Goal: Information Seeking & Learning: Find contact information

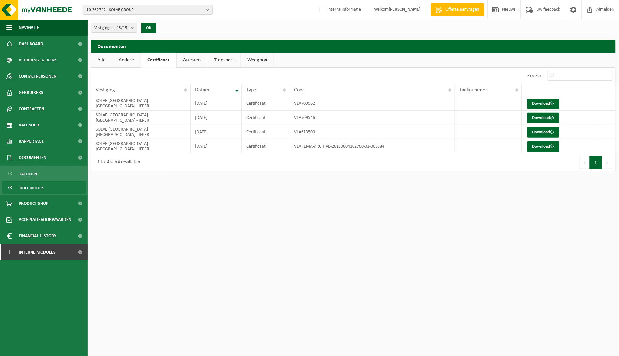
click at [207, 8] on b "button" at bounding box center [210, 9] width 6 height 9
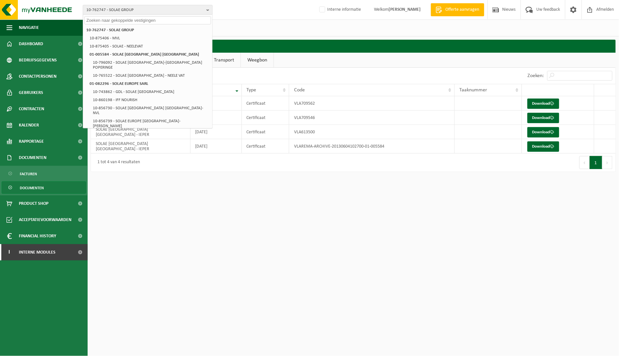
click at [186, 20] on input "text" at bounding box center [147, 20] width 127 height 8
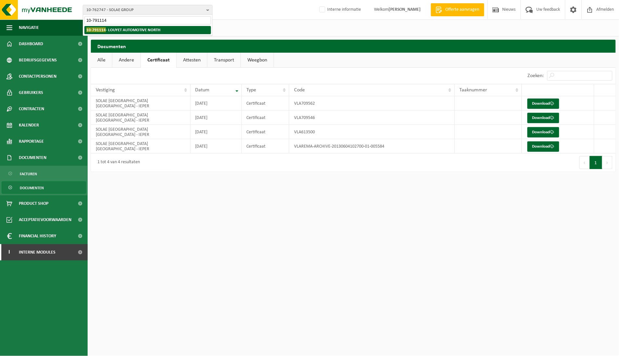
type input "10-791114"
click at [170, 29] on li "10-791114 - LOUYET AUTOMOTIVE NORTH" at bounding box center [147, 30] width 127 height 8
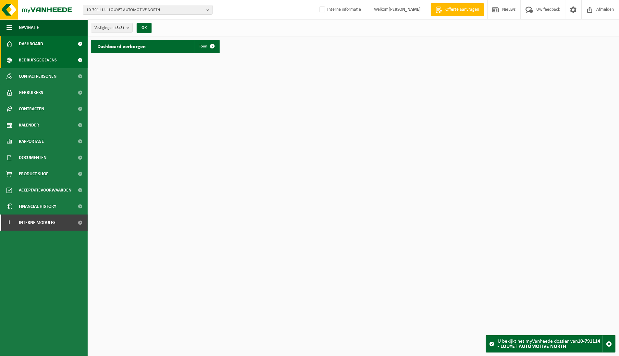
click at [53, 59] on span "Bedrijfsgegevens" at bounding box center [38, 60] width 38 height 16
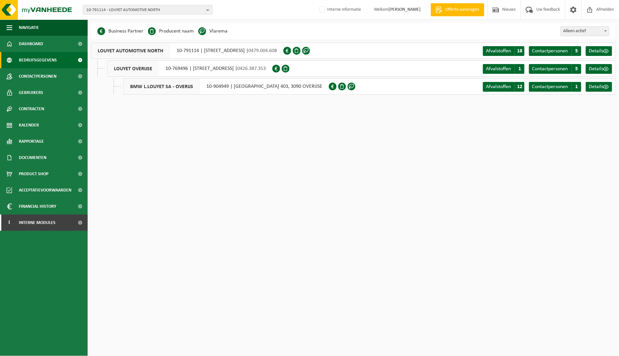
click at [132, 52] on span "LOUYET AUTOMOTIVE NORTH" at bounding box center [130, 51] width 79 height 16
drag, startPoint x: 237, startPoint y: 85, endPoint x: 243, endPoint y: 85, distance: 5.5
click at [237, 85] on div "BMW L.LOUYET SA - OVERIJS 10-904949 | CHAUSSÉE DE BRUXELLES 403, 3090 OVERIJSE" at bounding box center [226, 86] width 206 height 16
click at [567, 86] on span "Contactpersonen" at bounding box center [551, 86] width 36 height 5
click at [51, 95] on link "Gebruikers" at bounding box center [44, 92] width 88 height 16
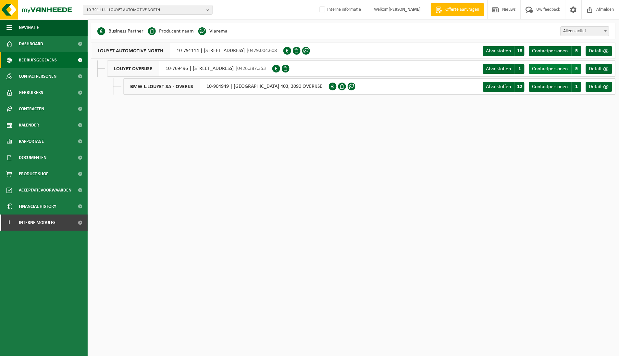
click at [559, 70] on span "Contactpersonen" at bounding box center [551, 68] width 36 height 5
click at [558, 50] on span "Contactpersonen" at bounding box center [551, 50] width 36 height 5
click at [33, 76] on span "Contactpersonen" at bounding box center [38, 76] width 38 height 16
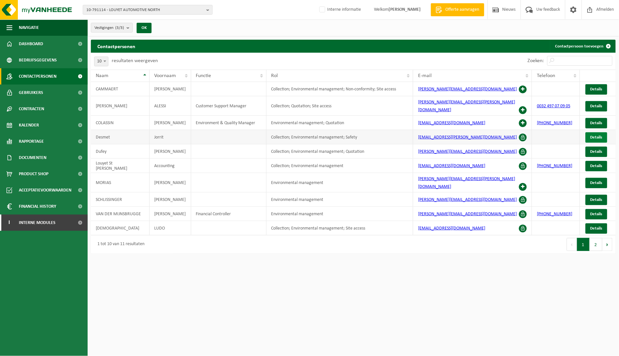
click at [595, 135] on span "Details" at bounding box center [597, 137] width 12 height 4
click at [34, 92] on span "Gebruikers" at bounding box center [31, 92] width 24 height 16
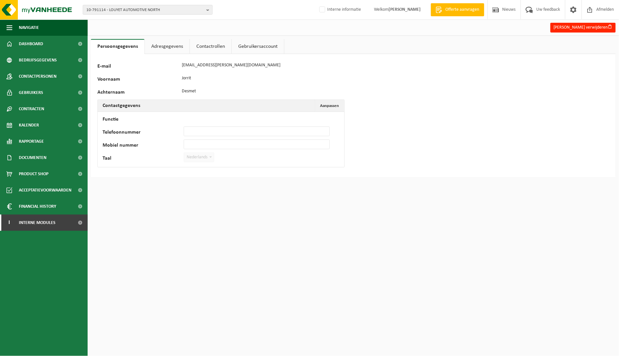
click at [162, 45] on link "Adresgegevens" at bounding box center [167, 46] width 45 height 15
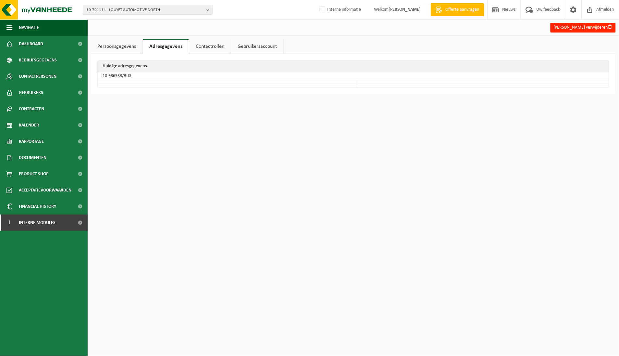
click at [209, 44] on link "Contactrollen" at bounding box center [210, 46] width 42 height 15
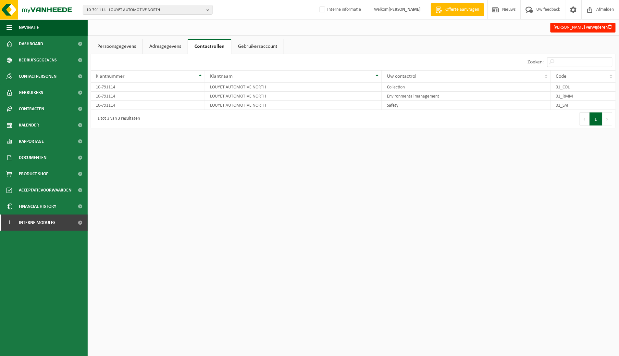
click at [259, 44] on link "Gebruikersaccount" at bounding box center [258, 46] width 52 height 15
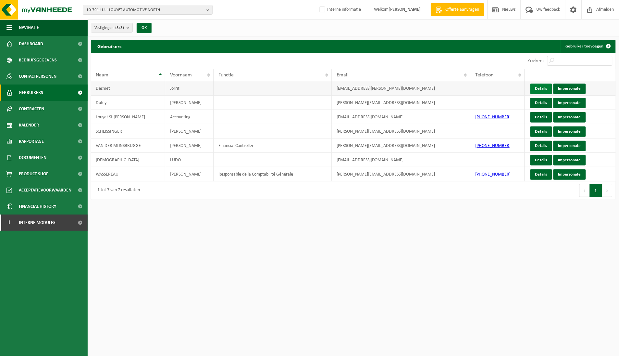
click at [544, 86] on link "Details" at bounding box center [542, 88] width 22 height 10
click at [573, 85] on link "Impersonate" at bounding box center [570, 88] width 32 height 10
click at [209, 9] on b "button" at bounding box center [210, 9] width 6 height 9
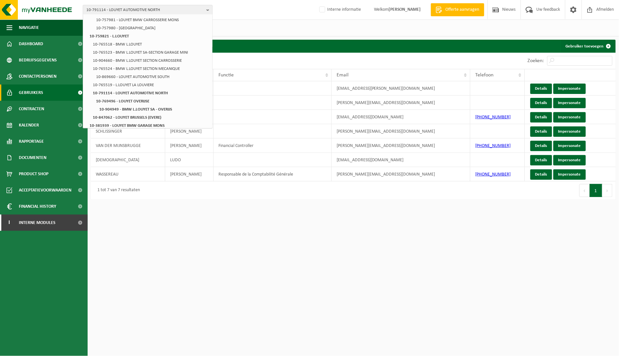
scroll to position [50, 0]
click at [167, 92] on strong "10-791114 - LOUYET AUTOMOTIVE NORTH" at bounding box center [130, 94] width 75 height 4
click at [145, 101] on strong "10-769496 - LOUYET OVERIJSE" at bounding box center [122, 102] width 53 height 4
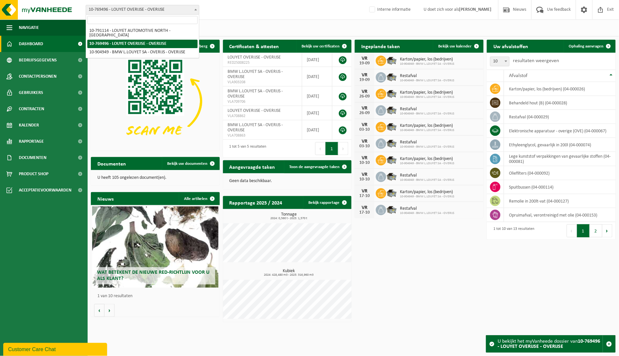
click at [195, 7] on span at bounding box center [196, 9] width 6 height 8
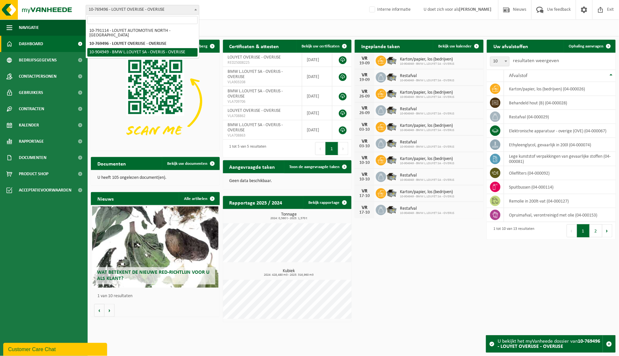
select select "135195"
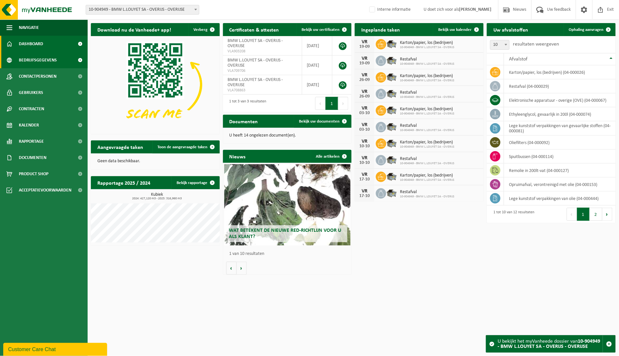
click at [47, 62] on span "Bedrijfsgegevens" at bounding box center [38, 60] width 38 height 16
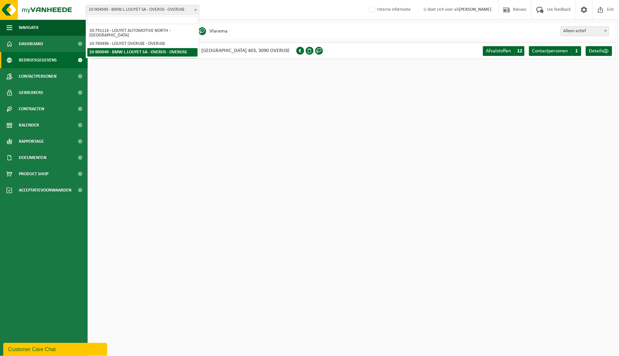
click at [193, 10] on span at bounding box center [196, 9] width 6 height 8
select select "14843"
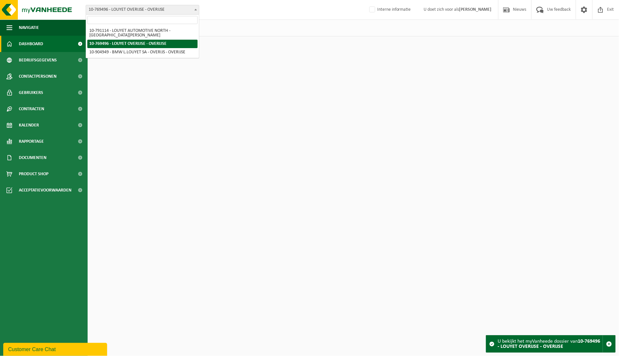
click at [195, 8] on span at bounding box center [196, 9] width 6 height 8
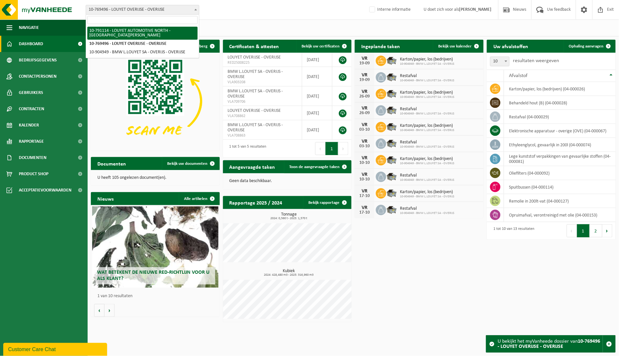
select select "33661"
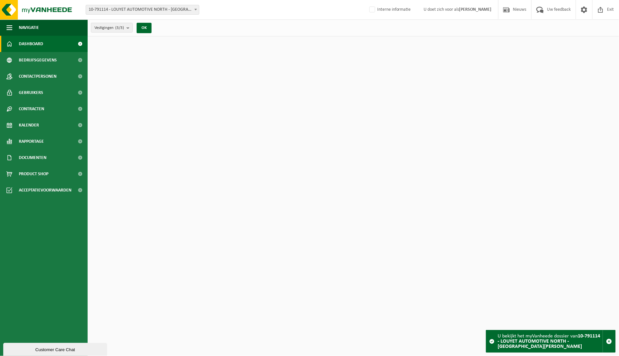
click at [197, 8] on span at bounding box center [196, 9] width 6 height 8
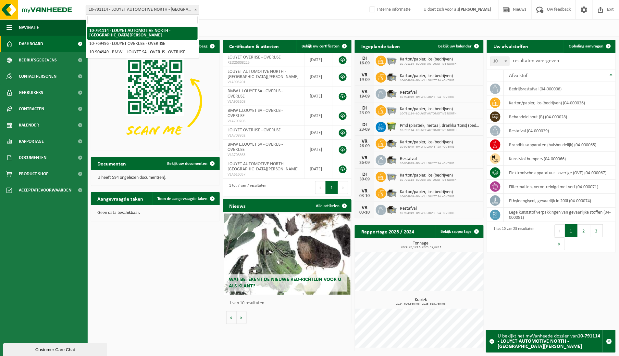
click at [150, 20] on input "search" at bounding box center [142, 20] width 110 height 8
type input "10-791114"
click at [197, 10] on span at bounding box center [196, 9] width 6 height 8
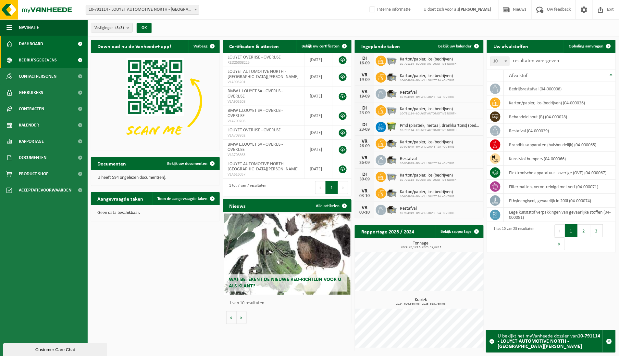
click at [55, 58] on span "Bedrijfsgegevens" at bounding box center [38, 60] width 38 height 16
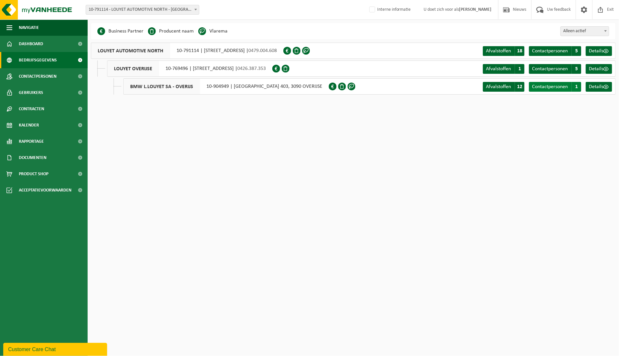
click at [557, 87] on span "Contactpersonen" at bounding box center [551, 86] width 36 height 5
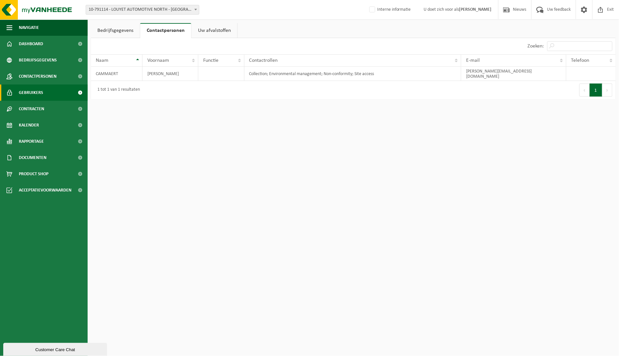
click at [30, 92] on span "Gebruikers" at bounding box center [31, 92] width 24 height 16
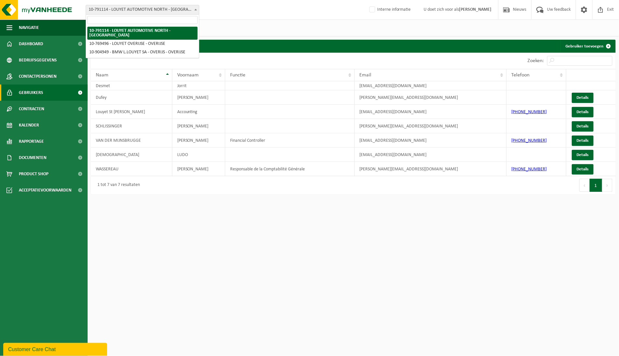
click at [196, 9] on b at bounding box center [196, 10] width 3 height 2
click at [147, 20] on input "search" at bounding box center [142, 20] width 110 height 8
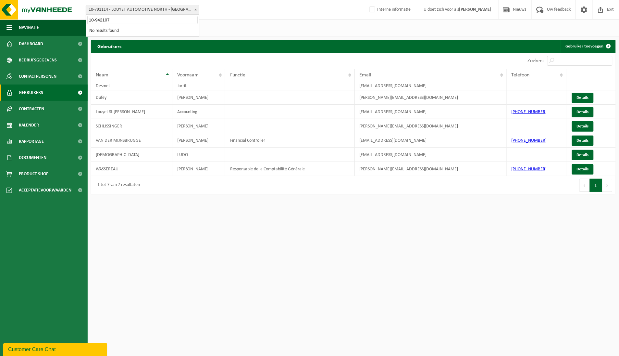
click at [117, 20] on input "10-942107" at bounding box center [142, 20] width 110 height 8
drag, startPoint x: 112, startPoint y: 19, endPoint x: 49, endPoint y: 15, distance: 63.1
click at [49, 15] on body "Vestiging: 10-791114 - LOUYET AUTOMOTIVE NORTH - SINT-PIETERS-LEEUW 10-769496 -…" at bounding box center [309, 98] width 619 height 197
type input "C"
click at [24, 58] on span "Bedrijfsgegevens" at bounding box center [38, 60] width 38 height 16
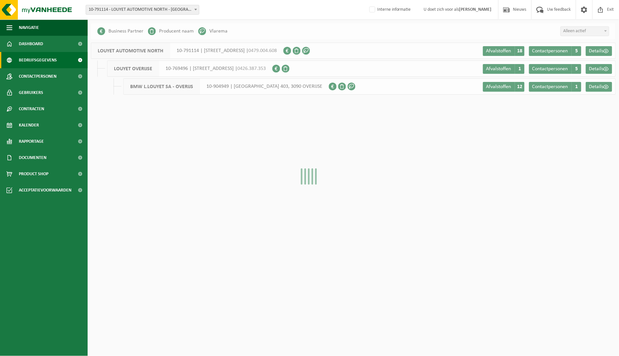
click at [31, 41] on span "Dashboard" at bounding box center [31, 44] width 24 height 16
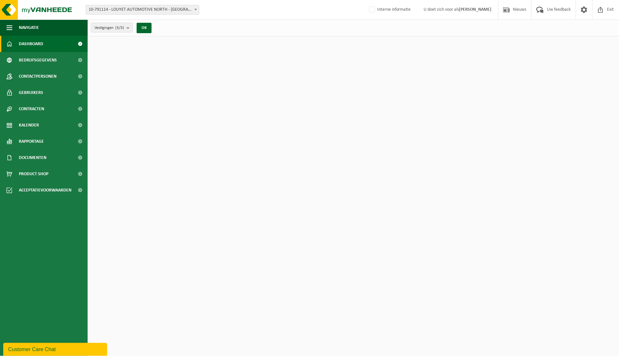
click at [195, 8] on span at bounding box center [196, 9] width 6 height 8
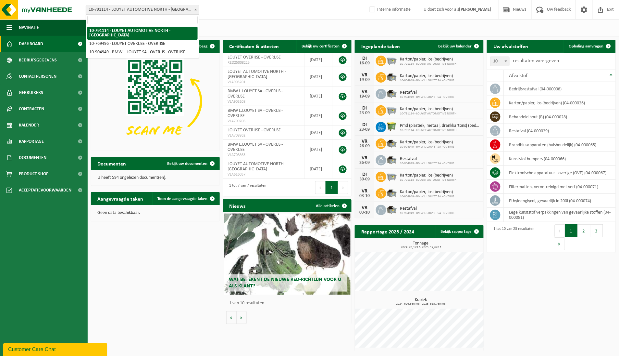
click at [154, 19] on input "search" at bounding box center [142, 20] width 110 height 8
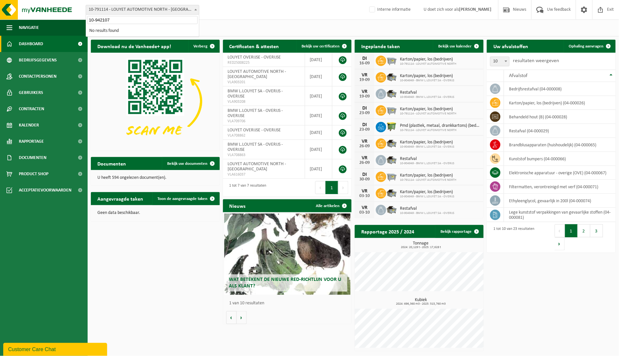
click at [127, 19] on input "10-942107" at bounding box center [142, 20] width 110 height 8
type input "10-942107"
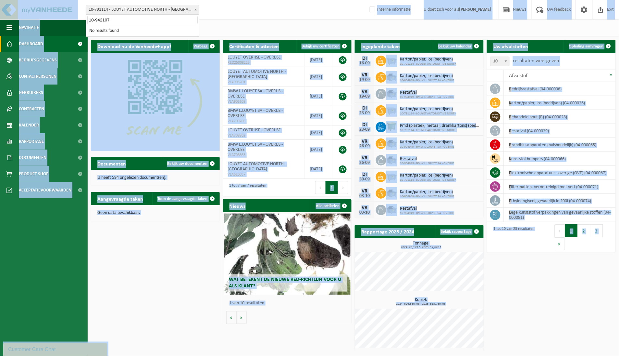
drag, startPoint x: 122, startPoint y: 15, endPoint x: 29, endPoint y: 15, distance: 93.9
click at [29, 15] on body "Vestiging: 10-791114 - LOUYET AUTOMOTIVE NORTH - SINT-PIETERS-LEEUW 10-769496 -…" at bounding box center [309, 177] width 619 height 354
click at [349, 20] on div "Vestigingen (3/3) Alles selecteren Alles deselecteren Actieve selecteren LOUYET…" at bounding box center [354, 27] width 532 height 17
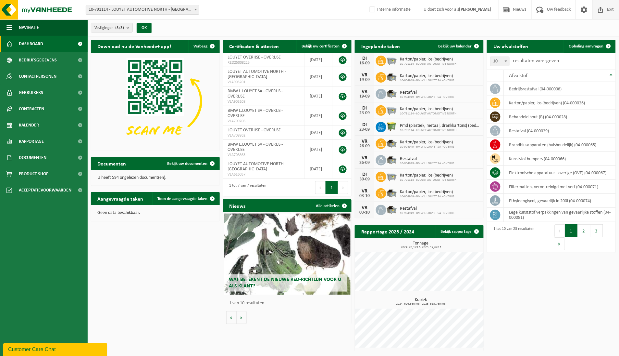
click at [612, 8] on span "Exit" at bounding box center [611, 9] width 10 height 19
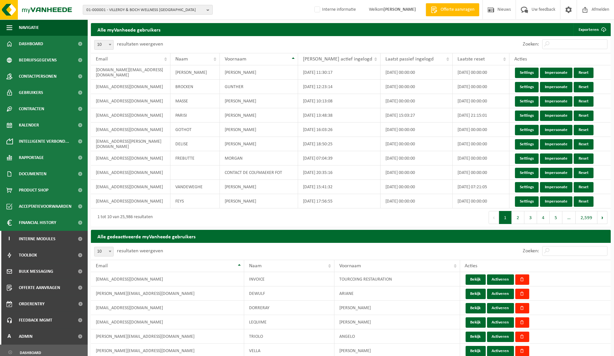
click at [207, 10] on b "button" at bounding box center [210, 9] width 6 height 9
click at [143, 21] on input "text" at bounding box center [147, 20] width 127 height 8
type input "c"
paste input "10-942107"
type input "10-942107"
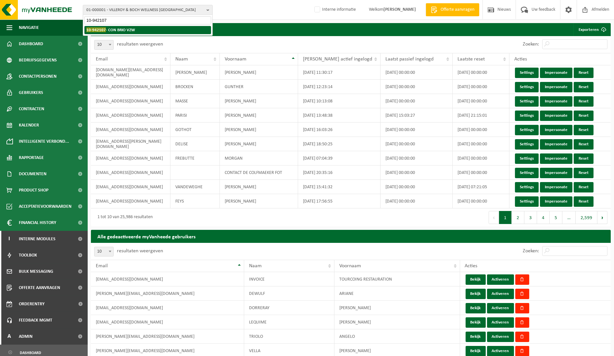
click at [135, 31] on li "10-942107 - CON BRIO VZW" at bounding box center [147, 30] width 127 height 8
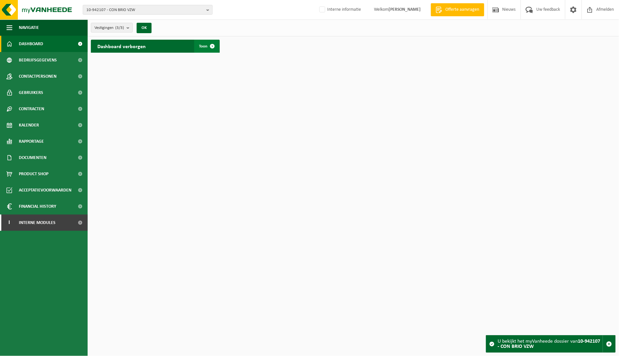
click at [210, 44] on span at bounding box center [212, 46] width 13 height 13
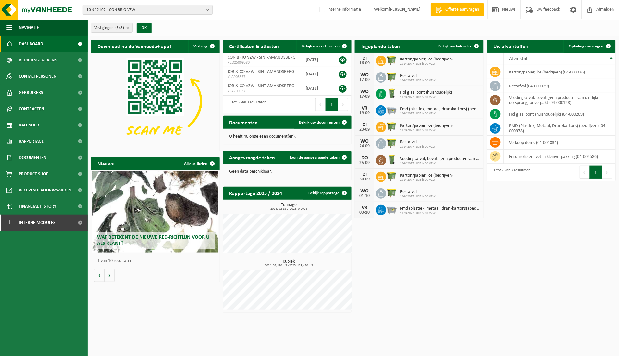
click at [206, 7] on button "10-942107 - CON BRIO VZW" at bounding box center [148, 10] width 130 height 10
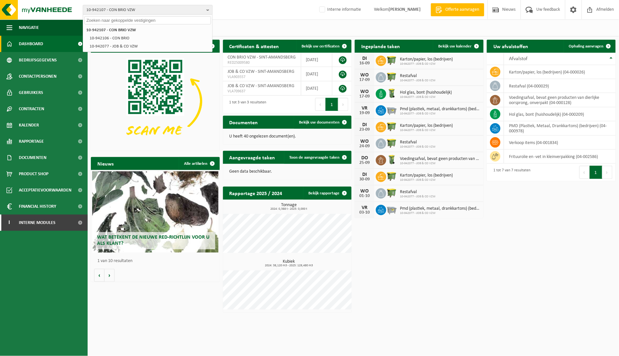
click at [157, 21] on input "text" at bounding box center [147, 20] width 127 height 8
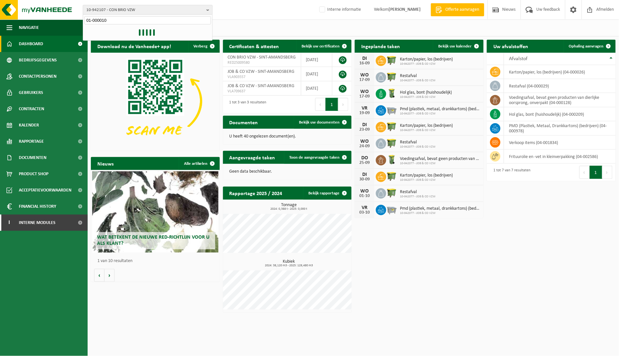
type input "01-000010"
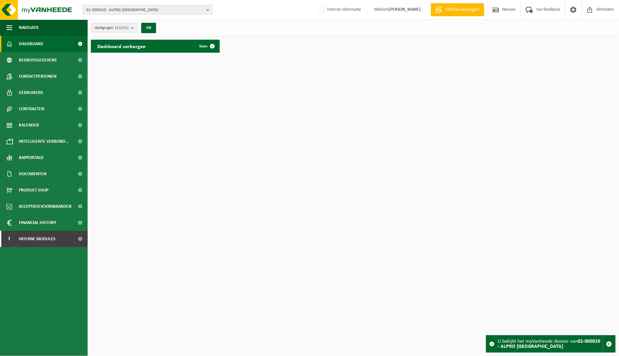
click at [186, 44] on div "Dashboard verborgen Toon" at bounding box center [155, 46] width 129 height 13
click at [208, 47] on span at bounding box center [212, 46] width 13 height 13
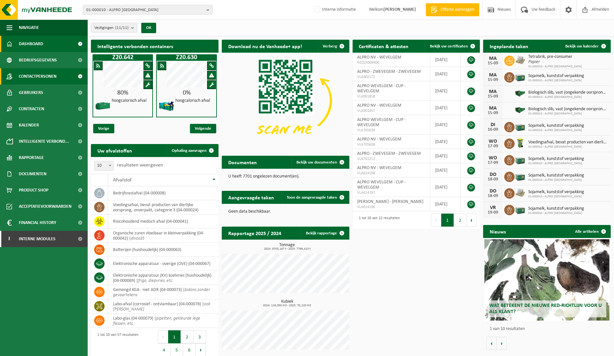
click at [30, 75] on span "Contactpersonen" at bounding box center [38, 76] width 38 height 16
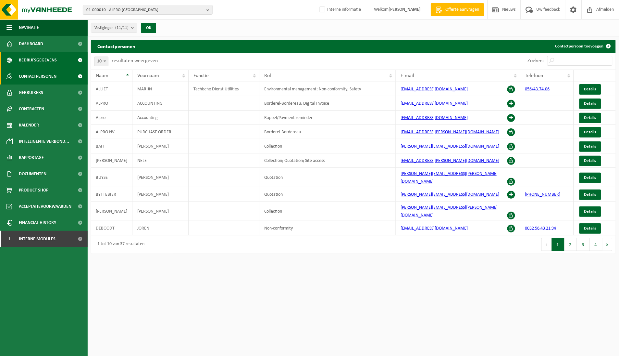
click at [39, 57] on span "Bedrijfsgegevens" at bounding box center [38, 60] width 38 height 16
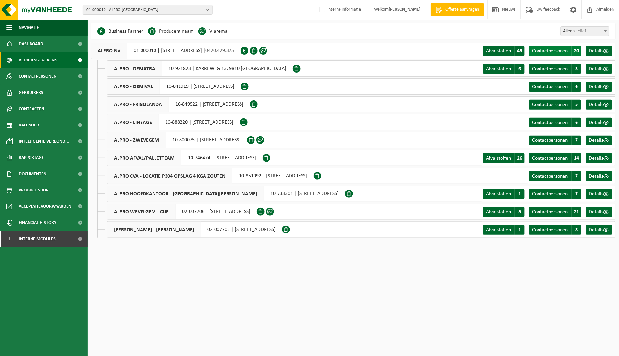
click at [545, 48] on span "Contactpersonen" at bounding box center [551, 50] width 36 height 5
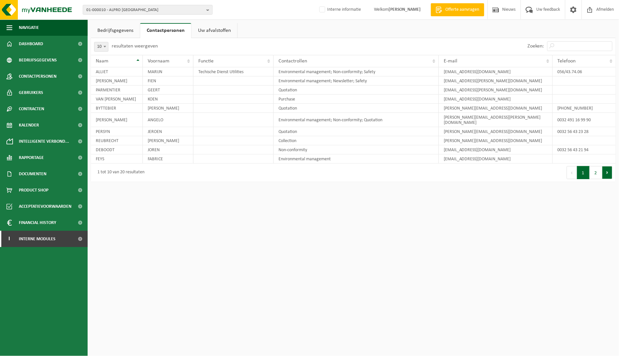
click at [606, 169] on button "Volgende" at bounding box center [608, 172] width 10 height 13
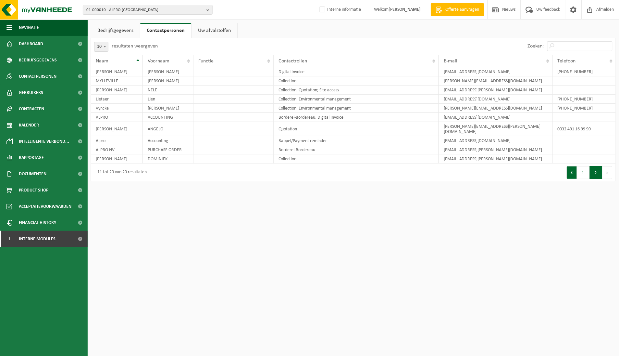
click at [574, 170] on button "Vorige" at bounding box center [572, 172] width 10 height 13
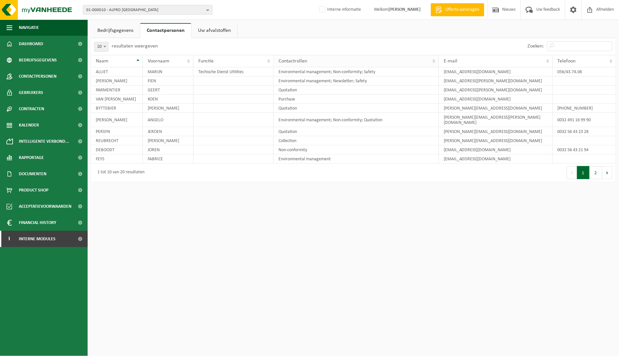
click at [327, 57] on th "Contactrollen" at bounding box center [356, 61] width 165 height 12
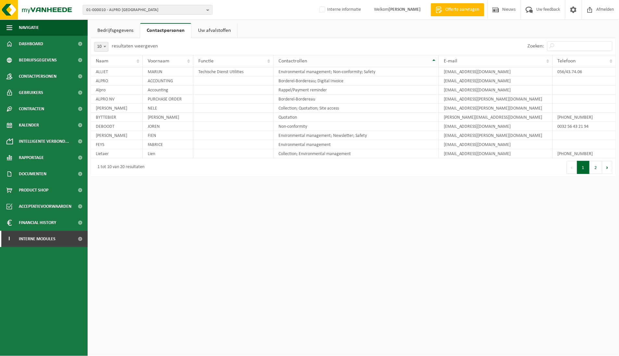
click at [355, 63] on div "Contactrollen" at bounding box center [355, 60] width 152 height 5
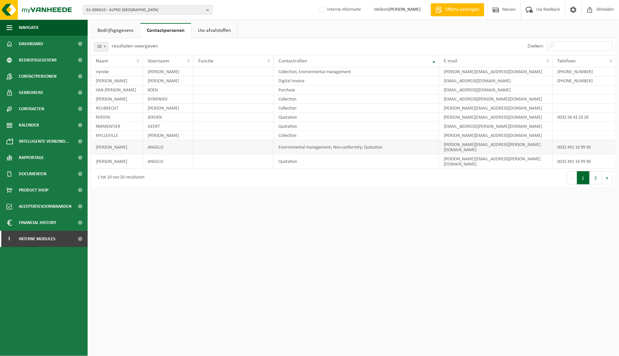
click at [357, 145] on td "Environmental management; Non-conformity; Quotation" at bounding box center [356, 147] width 165 height 14
click at [608, 171] on button "Volgende" at bounding box center [608, 177] width 10 height 13
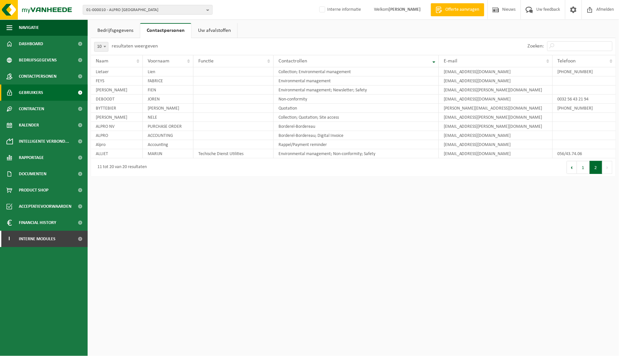
click at [40, 93] on span "Gebruikers" at bounding box center [31, 92] width 24 height 16
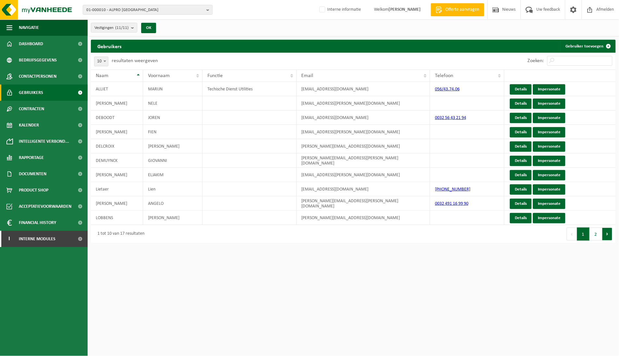
click at [611, 235] on button "Volgende" at bounding box center [608, 233] width 10 height 13
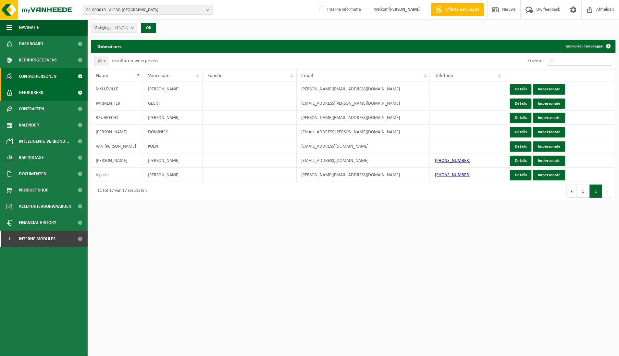
click at [55, 72] on span "Contactpersonen" at bounding box center [38, 76] width 38 height 16
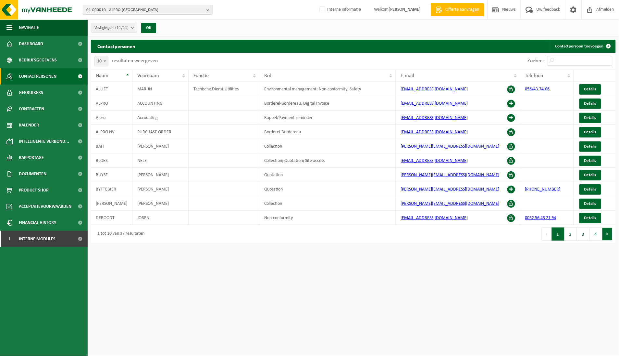
click at [605, 234] on button "Volgende" at bounding box center [608, 233] width 10 height 13
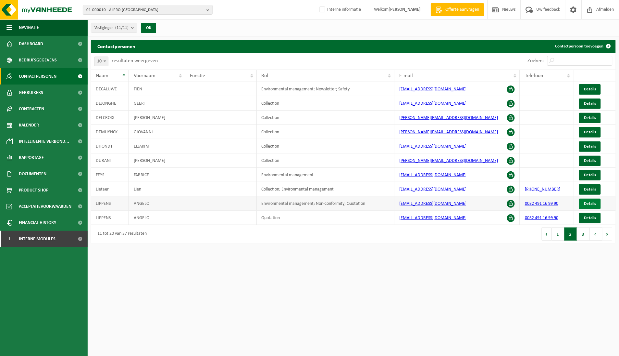
click at [590, 202] on span "Details" at bounding box center [590, 203] width 12 height 4
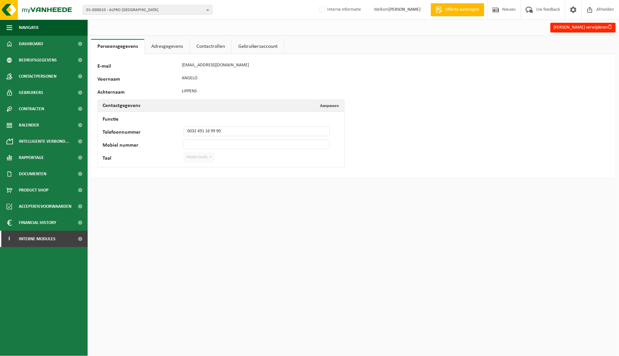
click at [253, 43] on link "Gebruikersaccount" at bounding box center [258, 46] width 52 height 15
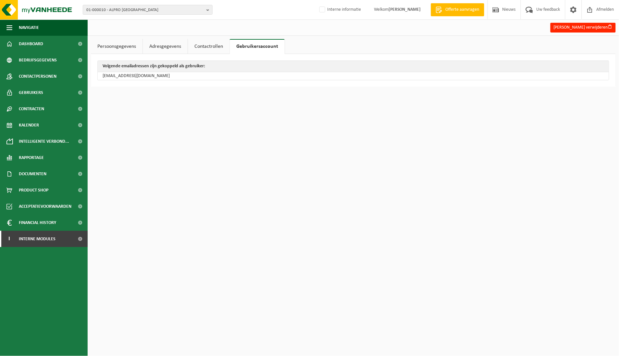
drag, startPoint x: 212, startPoint y: 46, endPoint x: 209, endPoint y: 47, distance: 3.4
click at [211, 46] on link "Contactrollen" at bounding box center [209, 46] width 42 height 15
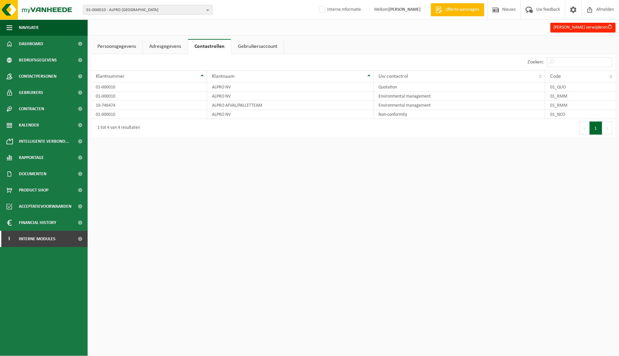
click at [114, 47] on link "Persoonsgegevens" at bounding box center [117, 46] width 52 height 15
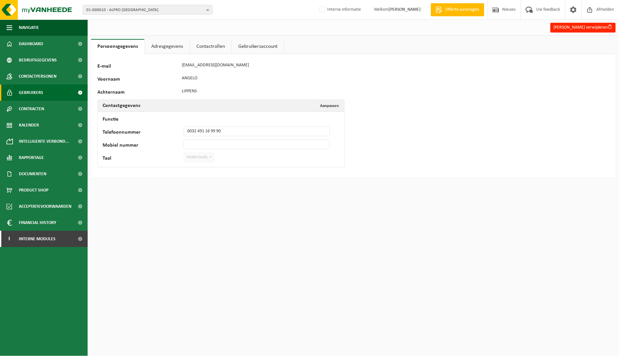
click at [40, 95] on span "Gebruikers" at bounding box center [31, 92] width 24 height 16
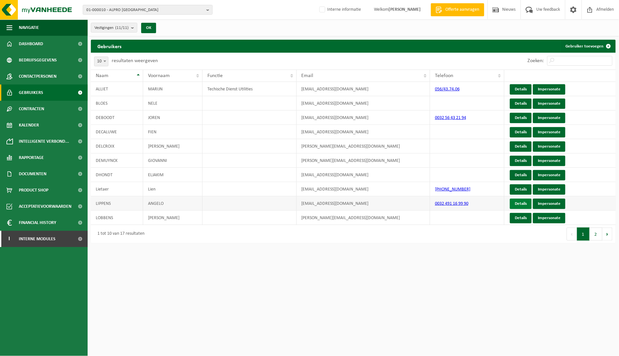
click at [524, 204] on link "Details" at bounding box center [521, 203] width 22 height 10
click at [551, 204] on link "Impersonate" at bounding box center [549, 203] width 32 height 10
click at [64, 70] on link "Contactpersonen" at bounding box center [44, 76] width 88 height 16
click at [38, 74] on span "Contactpersonen" at bounding box center [38, 76] width 38 height 16
click at [207, 9] on b "button" at bounding box center [210, 9] width 6 height 9
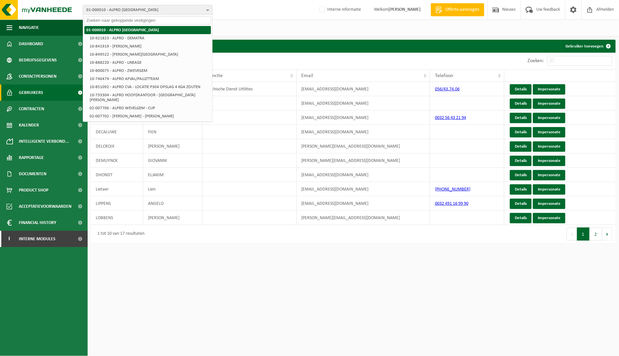
click at [154, 29] on li "01-000010 - ALPRO [GEOGRAPHIC_DATA]" at bounding box center [147, 30] width 127 height 8
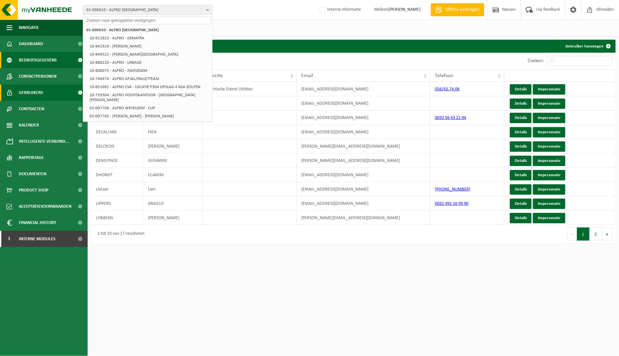
click at [42, 60] on span "Bedrijfsgegevens" at bounding box center [38, 60] width 38 height 16
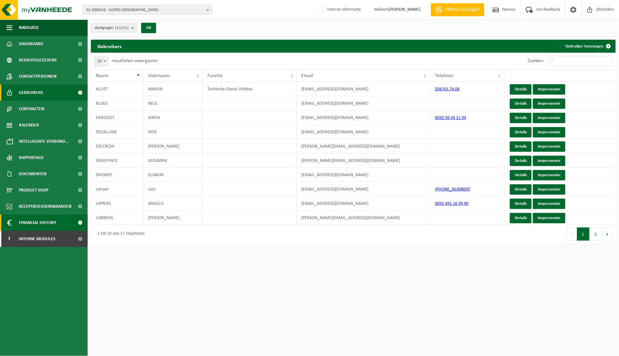
click at [45, 224] on span "Financial History" at bounding box center [37, 222] width 37 height 16
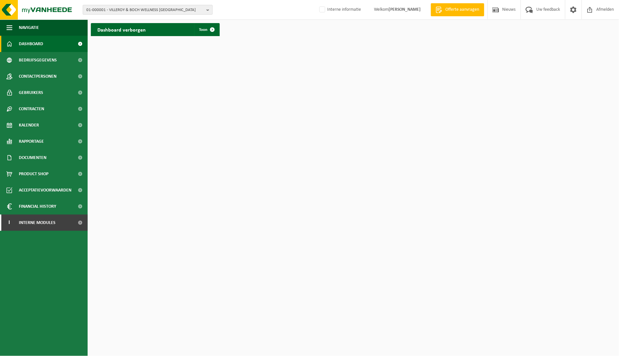
click at [210, 9] on b "button" at bounding box center [210, 9] width 6 height 9
click at [169, 20] on input "text" at bounding box center [147, 20] width 127 height 8
type input "01-000010"
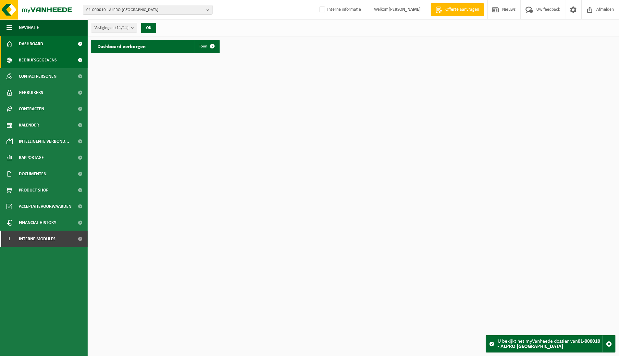
click at [57, 57] on link "Bedrijfsgegevens" at bounding box center [44, 60] width 88 height 16
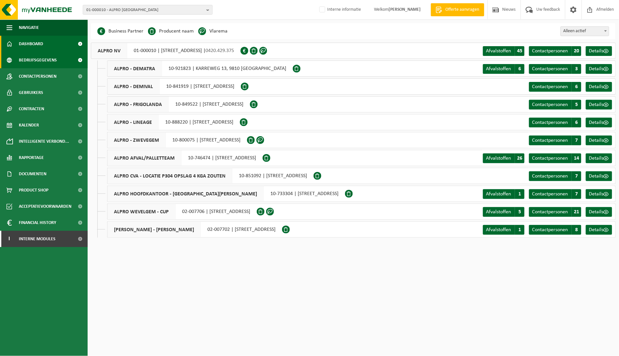
click at [39, 40] on span "Dashboard" at bounding box center [31, 44] width 24 height 16
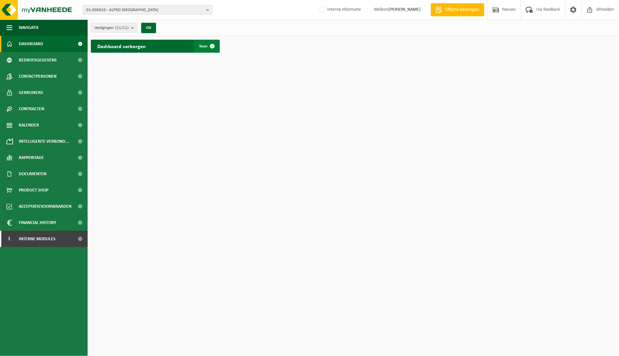
click at [212, 46] on span at bounding box center [212, 46] width 13 height 13
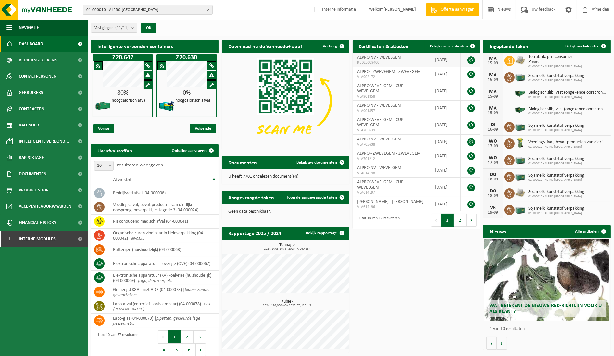
click at [472, 58] on link at bounding box center [471, 60] width 8 height 8
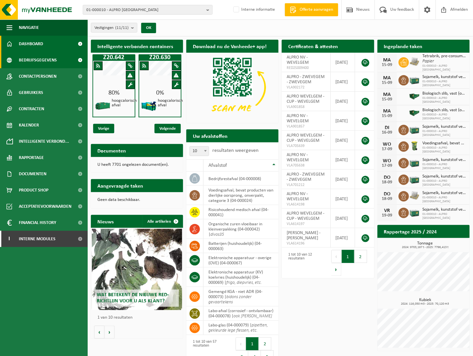
click at [36, 60] on span "Bedrijfsgegevens" at bounding box center [38, 60] width 38 height 16
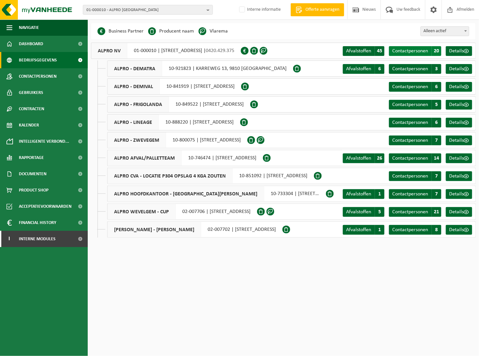
click at [415, 49] on span "Contactpersonen" at bounding box center [410, 50] width 36 height 5
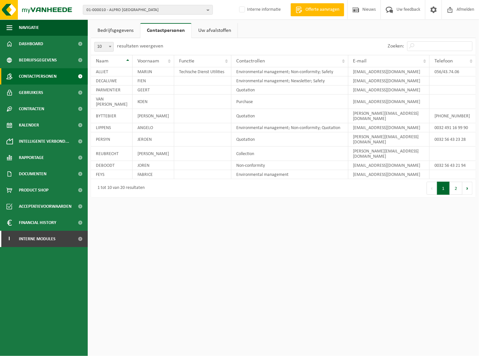
click at [48, 75] on span "Contactpersonen" at bounding box center [38, 76] width 38 height 16
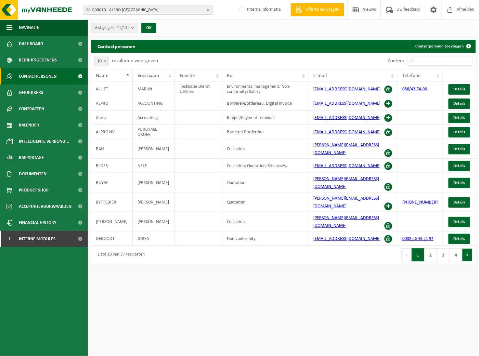
click at [469, 248] on button "Volgende" at bounding box center [467, 254] width 10 height 13
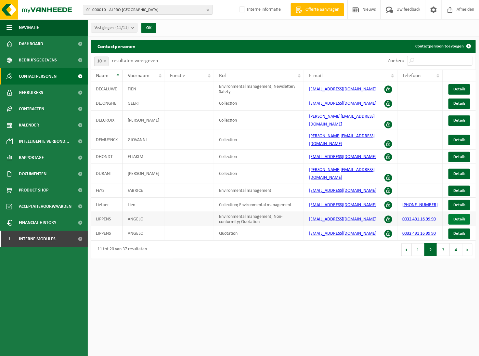
click at [453, 217] on span "Details" at bounding box center [459, 219] width 12 height 4
click at [457, 231] on span "Details" at bounding box center [459, 233] width 12 height 4
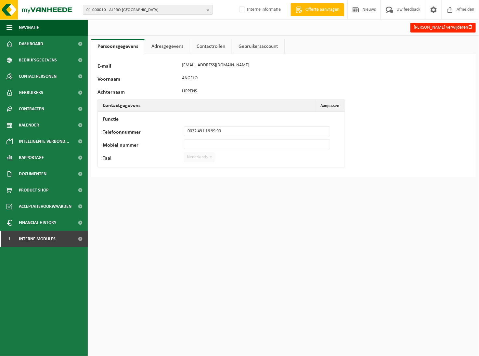
click at [202, 43] on link "Contactrollen" at bounding box center [211, 46] width 42 height 15
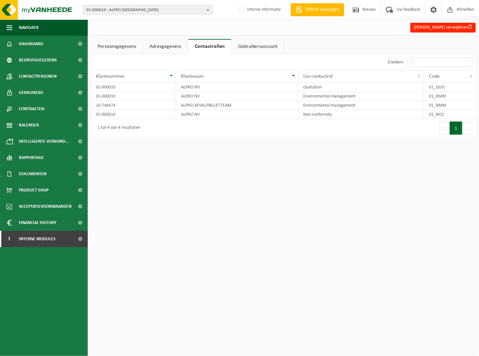
click at [155, 49] on link "Adresgegevens" at bounding box center [165, 46] width 45 height 15
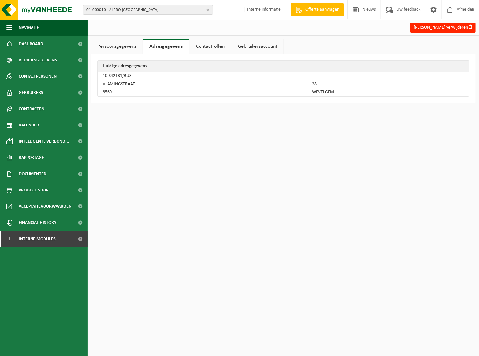
click at [248, 45] on link "Gebruikersaccount" at bounding box center [257, 46] width 52 height 15
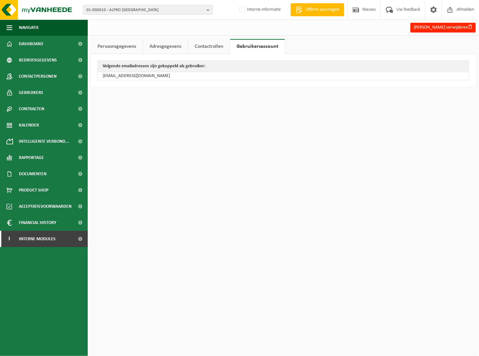
click at [108, 48] on link "Persoonsgegevens" at bounding box center [117, 46] width 52 height 15
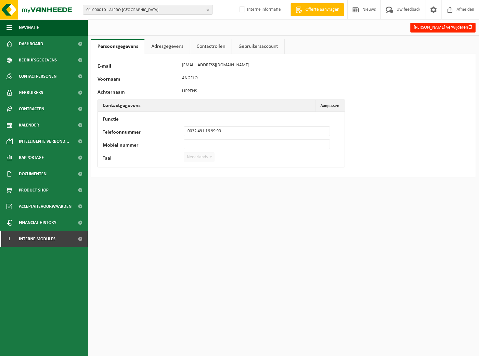
click at [170, 46] on link "Adresgegevens" at bounding box center [167, 46] width 45 height 15
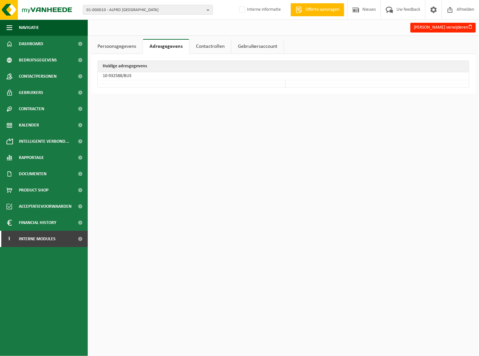
click at [202, 44] on link "Contactrollen" at bounding box center [210, 46] width 42 height 15
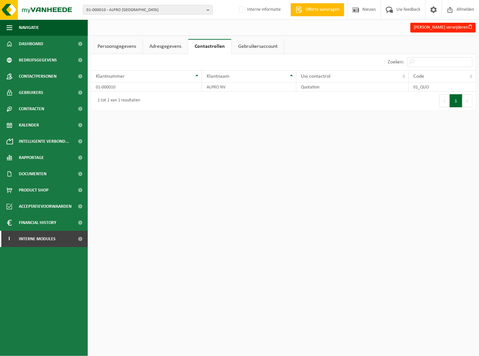
click at [247, 44] on link "Gebruikersaccount" at bounding box center [258, 46] width 52 height 15
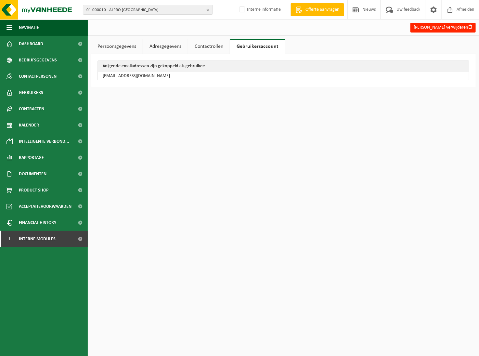
click at [106, 50] on link "Persoonsgegevens" at bounding box center [117, 46] width 52 height 15
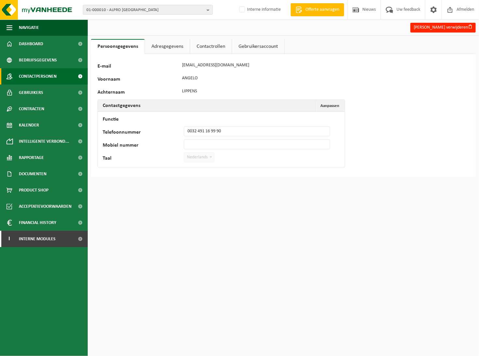
click at [54, 78] on span "Contactpersonen" at bounding box center [38, 76] width 38 height 16
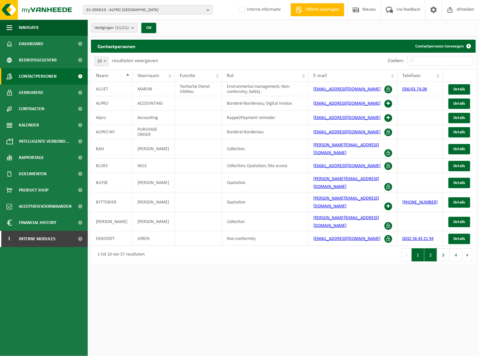
click at [432, 248] on button "2" at bounding box center [430, 254] width 13 height 13
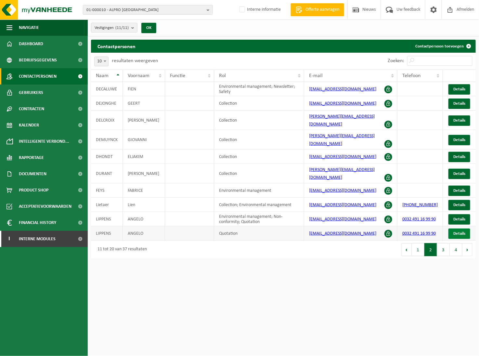
click at [458, 231] on span "Details" at bounding box center [459, 233] width 12 height 4
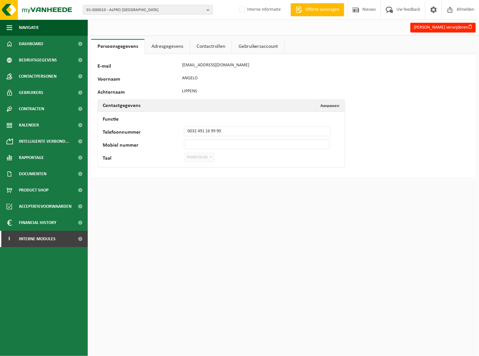
click at [246, 47] on link "Gebruikersaccount" at bounding box center [258, 46] width 52 height 15
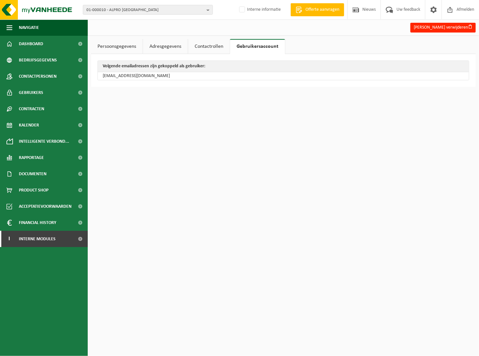
click at [199, 45] on link "Contactrollen" at bounding box center [209, 46] width 42 height 15
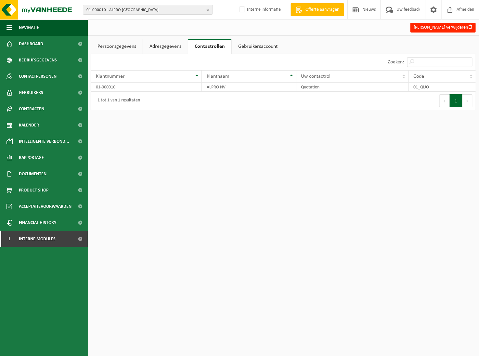
click at [167, 47] on link "Adresgegevens" at bounding box center [165, 46] width 45 height 15
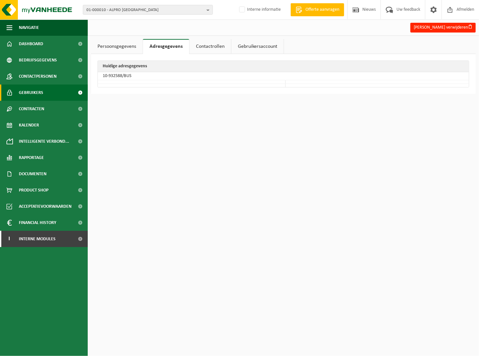
click at [34, 92] on span "Gebruikers" at bounding box center [31, 92] width 24 height 16
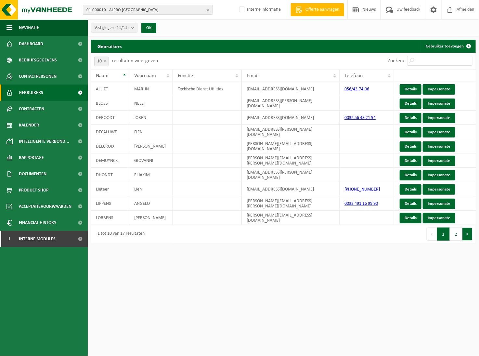
click at [468, 235] on button "Volgende" at bounding box center [467, 233] width 10 height 13
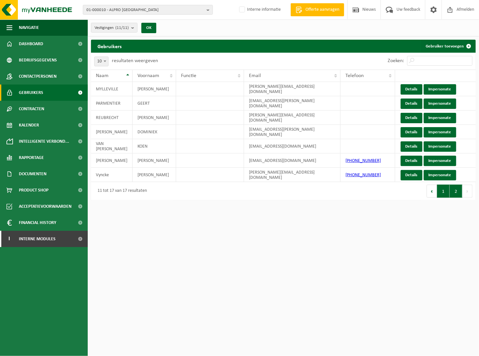
click at [440, 192] on button "1" at bounding box center [443, 190] width 13 height 13
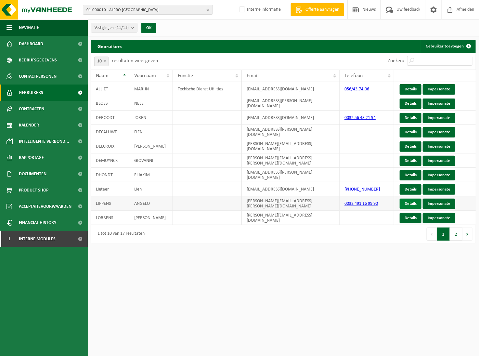
click at [411, 201] on link "Details" at bounding box center [411, 203] width 22 height 10
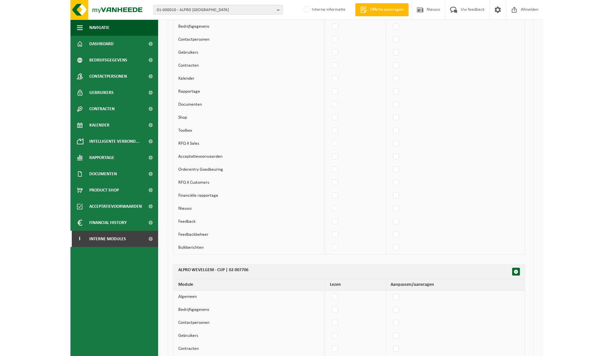
scroll to position [6075, 0]
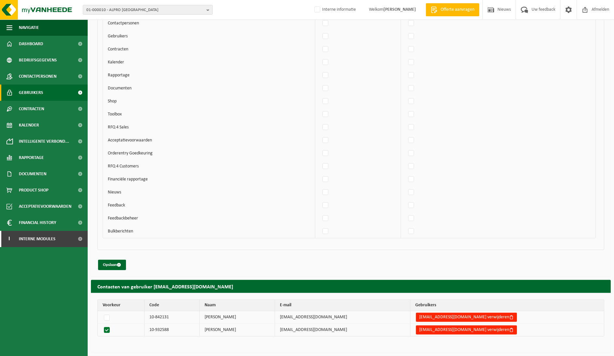
click at [32, 91] on span "Gebruikers" at bounding box center [31, 92] width 24 height 16
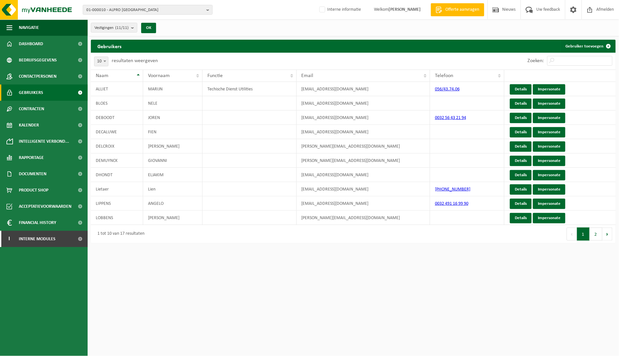
drag, startPoint x: 50, startPoint y: 236, endPoint x: 46, endPoint y: 250, distance: 14.7
click at [49, 236] on span "Interne modules" at bounding box center [37, 239] width 37 height 16
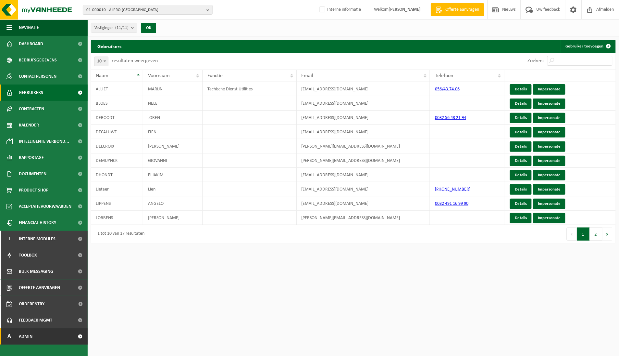
click at [34, 337] on link "A Admin" at bounding box center [44, 336] width 88 height 16
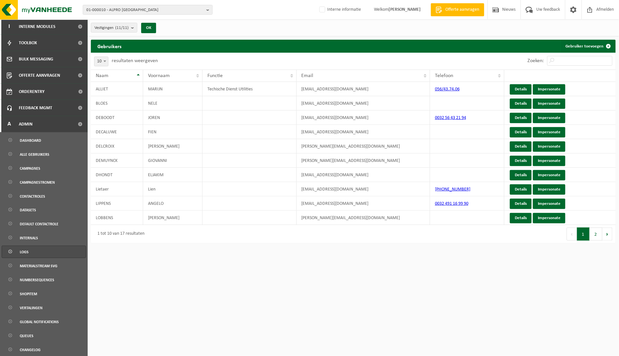
scroll to position [213, 0]
click at [43, 151] on span "Alle gebruikers" at bounding box center [35, 153] width 30 height 12
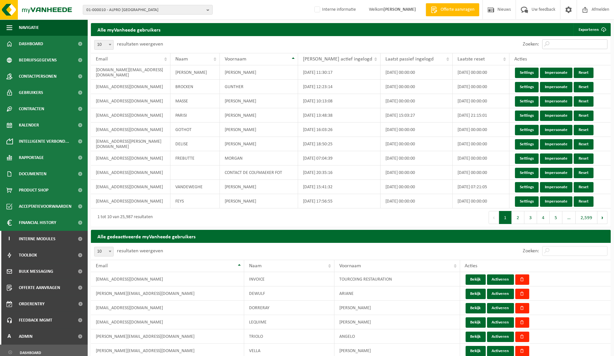
click at [564, 44] on input "Zoeken:" at bounding box center [574, 44] width 65 height 10
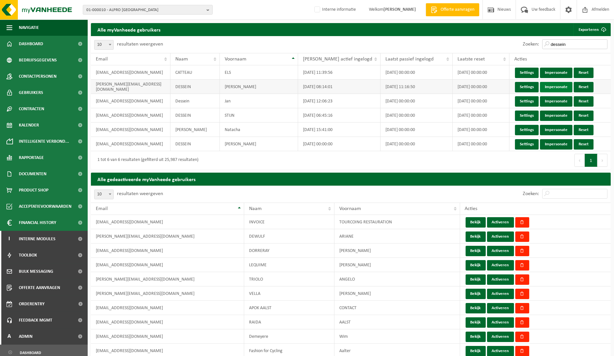
type input "dessein"
click at [550, 86] on link "Impersonate" at bounding box center [556, 87] width 32 height 10
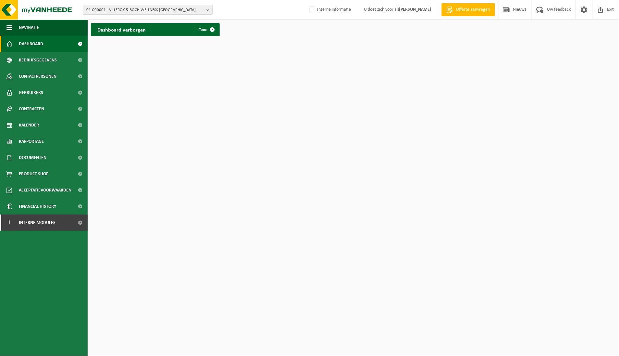
click at [206, 10] on button "01-000001 - VILLEROY & BOCH WELLNESS [GEOGRAPHIC_DATA]" at bounding box center [148, 10] width 130 height 10
click at [177, 18] on input "text" at bounding box center [147, 20] width 127 height 8
type input "01-000010"
click at [164, 27] on li "01-000010 - ALPRO [GEOGRAPHIC_DATA]" at bounding box center [147, 30] width 127 height 8
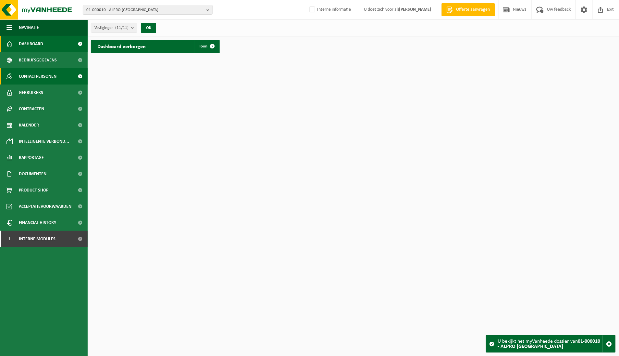
click at [29, 73] on span "Contactpersonen" at bounding box center [38, 76] width 38 height 16
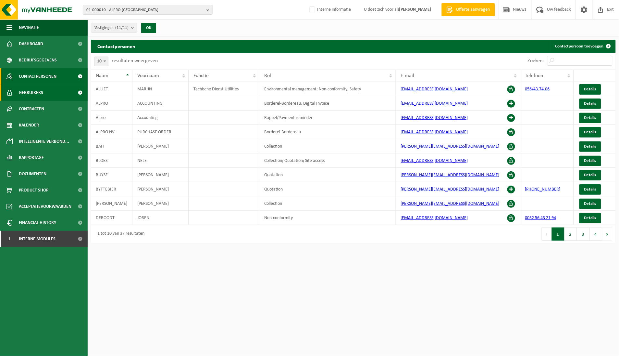
click at [26, 91] on span "Gebruikers" at bounding box center [31, 92] width 24 height 16
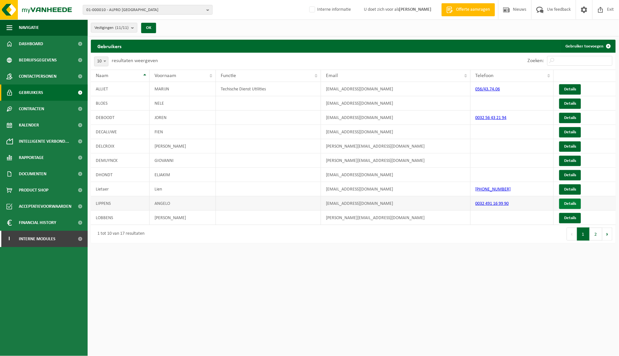
click at [576, 205] on link "Details" at bounding box center [571, 203] width 22 height 10
click at [33, 91] on span "Gebruikers" at bounding box center [31, 92] width 24 height 16
click at [573, 203] on link "Details" at bounding box center [571, 203] width 22 height 10
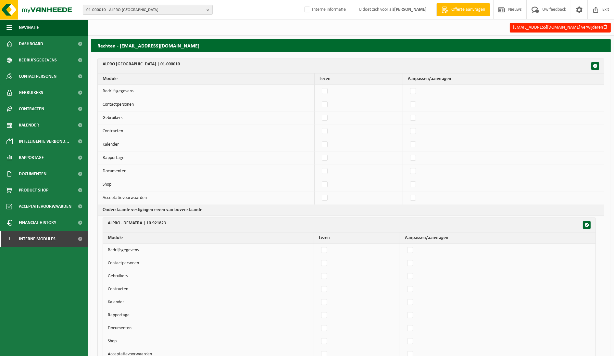
click at [209, 8] on b "button" at bounding box center [210, 9] width 6 height 9
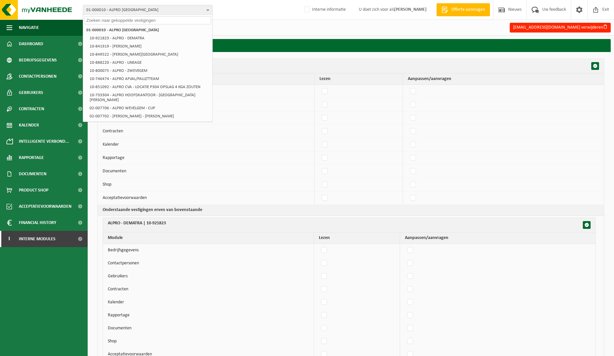
click at [165, 19] on input "text" at bounding box center [147, 20] width 127 height 8
paste input "01-101507"
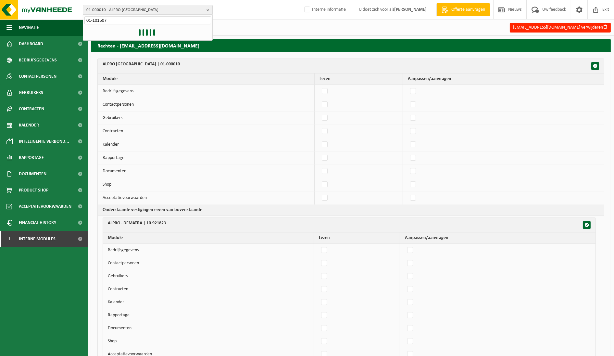
type input "01-101507"
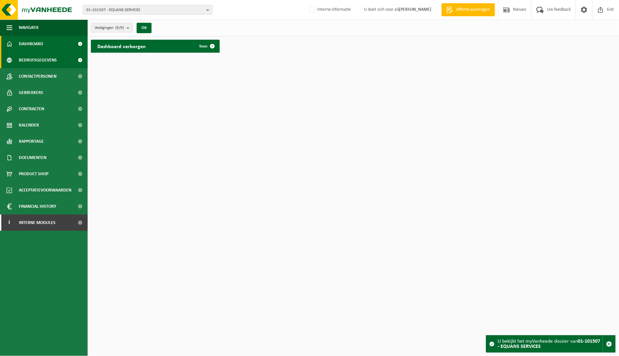
click at [36, 59] on span "Bedrijfsgegevens" at bounding box center [38, 60] width 38 height 16
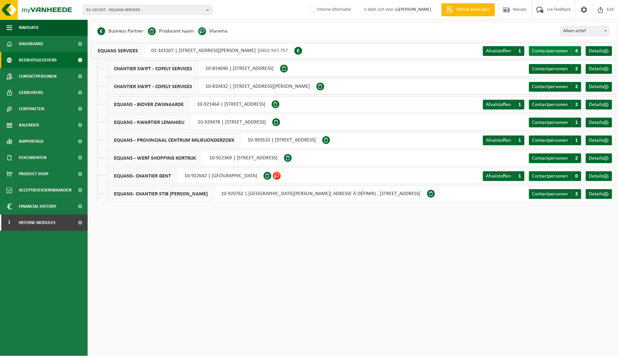
click at [557, 51] on span "Contactpersonen" at bounding box center [551, 50] width 36 height 5
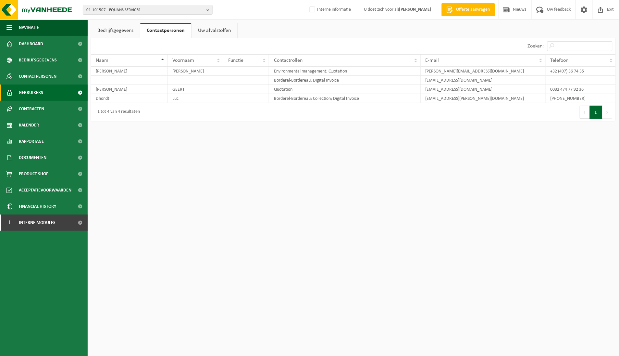
click at [52, 90] on link "Gebruikers" at bounding box center [44, 92] width 88 height 16
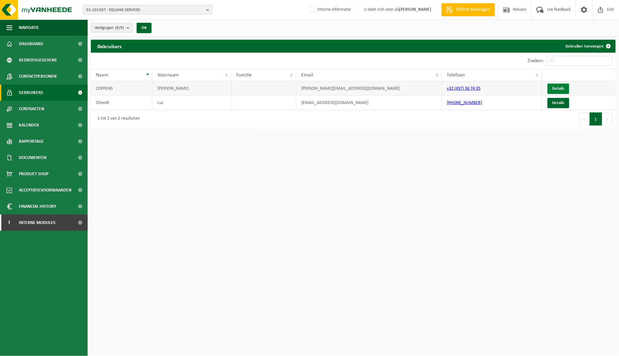
click at [561, 86] on link "Details" at bounding box center [559, 88] width 22 height 10
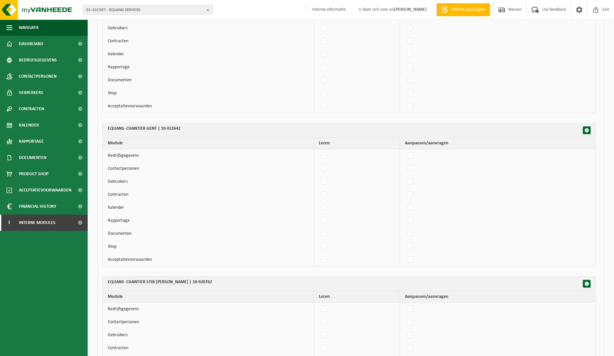
scroll to position [1121, 0]
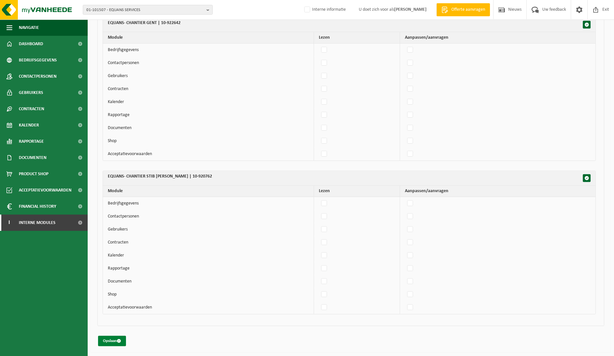
click at [106, 340] on button "Opslaan" at bounding box center [112, 341] width 28 height 10
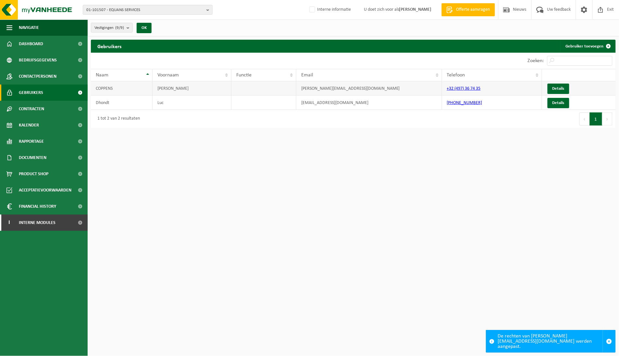
click at [125, 88] on td "COPPENS" at bounding box center [122, 88] width 62 height 14
click at [611, 341] on span "button" at bounding box center [610, 341] width 6 height 6
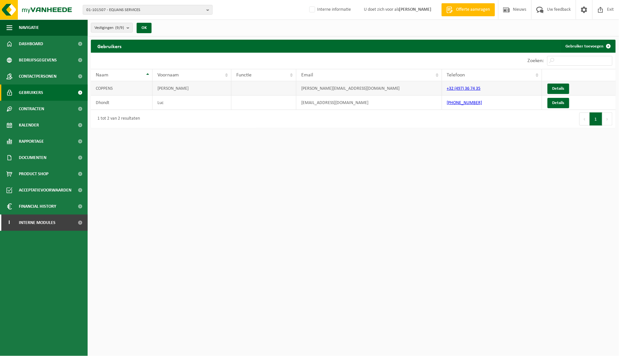
click at [131, 88] on td "COPPENS" at bounding box center [122, 88] width 62 height 14
click at [562, 89] on link "Details" at bounding box center [559, 88] width 22 height 10
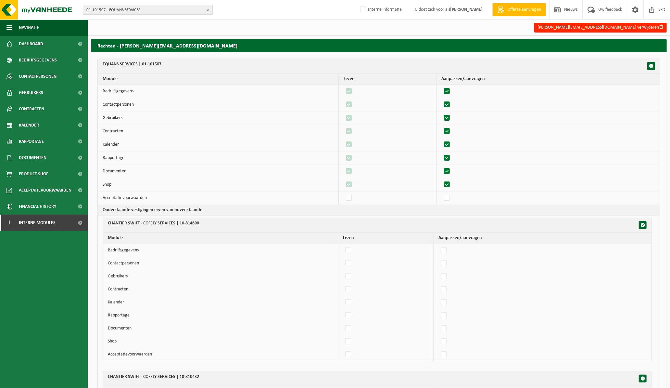
click at [207, 8] on b "button" at bounding box center [210, 9] width 6 height 9
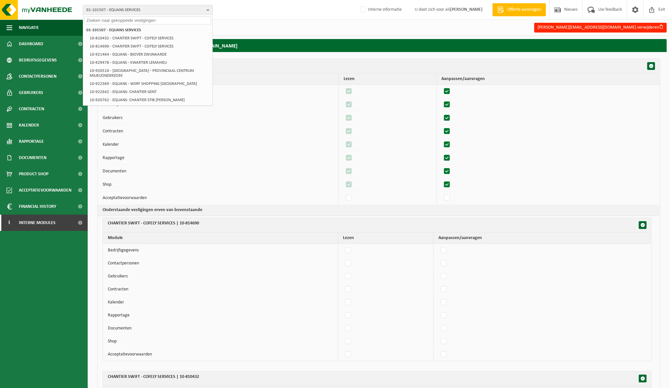
click at [161, 18] on input "text" at bounding box center [147, 20] width 127 height 8
paste input "10-966710"
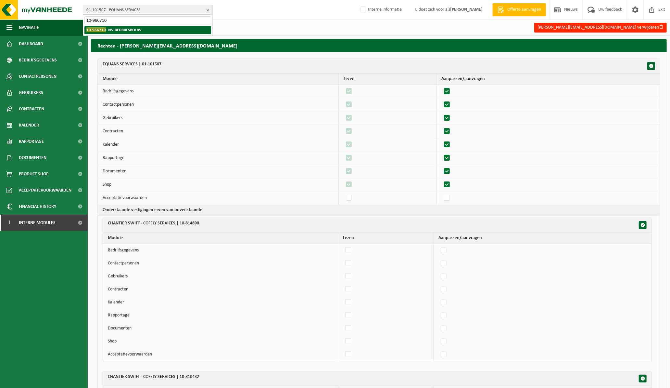
type input "10-966710"
click at [155, 30] on li "10-966710 - NV BEDRIJFSBOUW" at bounding box center [147, 30] width 127 height 8
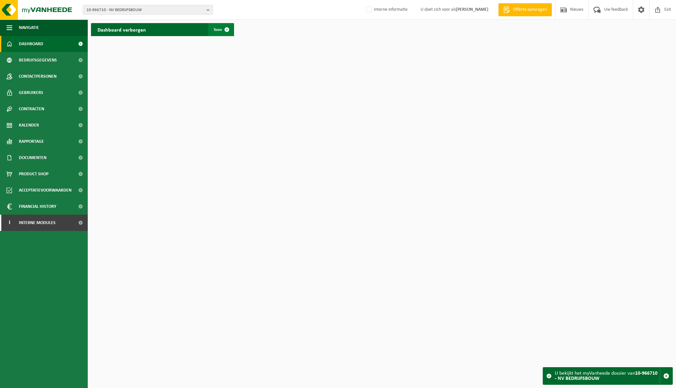
click at [226, 28] on span at bounding box center [226, 29] width 13 height 13
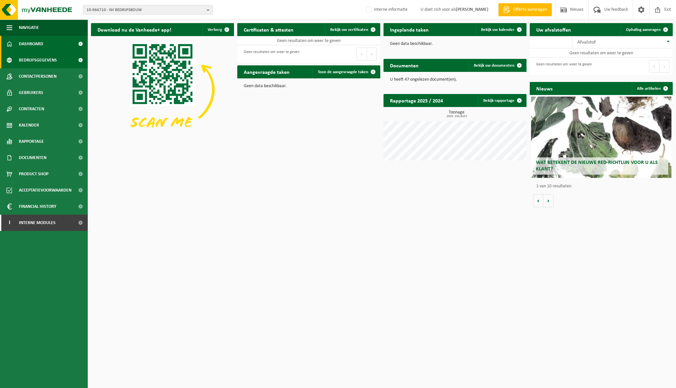
click at [52, 60] on span "Bedrijfsgegevens" at bounding box center [38, 60] width 38 height 16
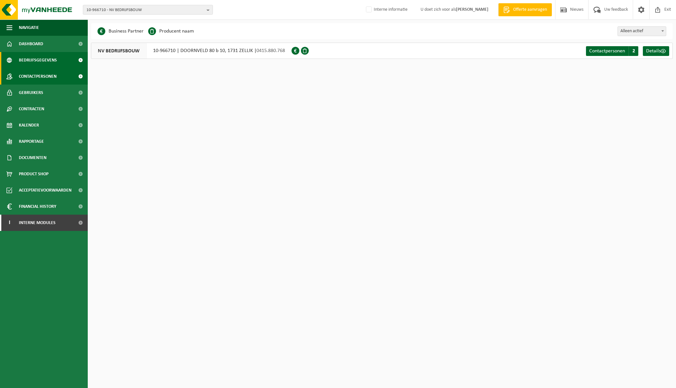
click at [45, 77] on span "Contactpersonen" at bounding box center [38, 76] width 38 height 16
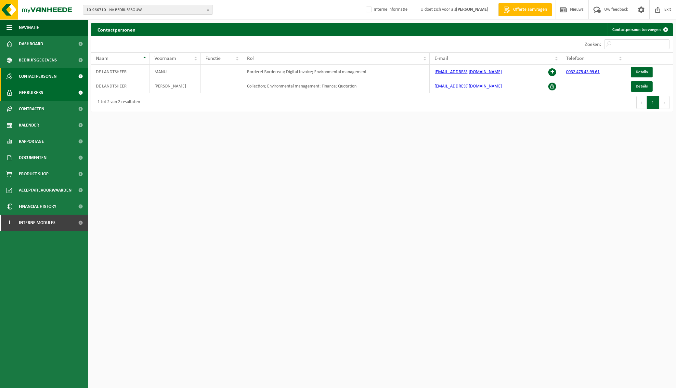
click at [44, 90] on link "Gebruikers" at bounding box center [44, 92] width 88 height 16
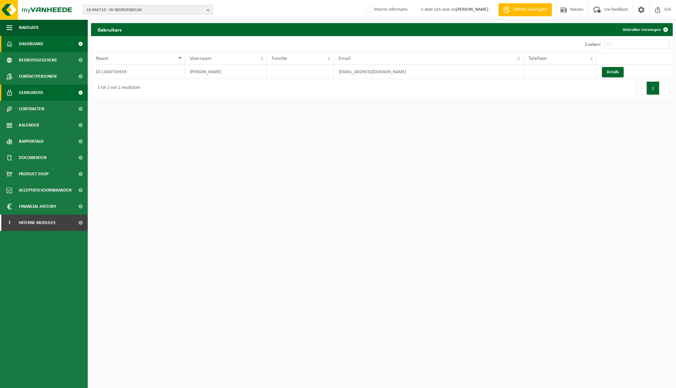
click at [42, 44] on span "Dashboard" at bounding box center [31, 44] width 24 height 16
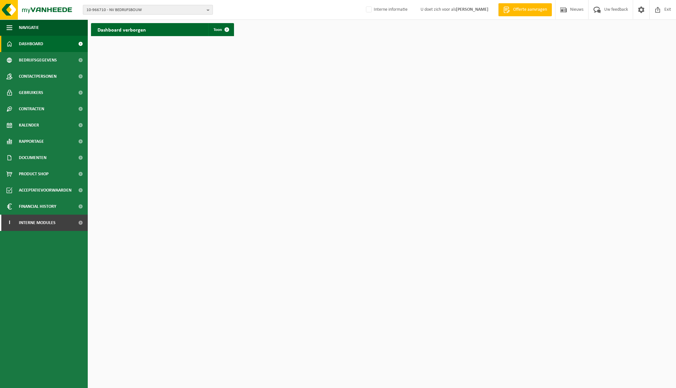
click at [208, 8] on b "button" at bounding box center [210, 9] width 6 height 9
click at [259, 43] on html "10-966710 - NV BEDRIJFSBOUW 10-966710 - NV BEDRIJFSBOUW Interne informatie U do…" at bounding box center [338, 194] width 676 height 388
click at [221, 29] on span at bounding box center [226, 29] width 13 height 13
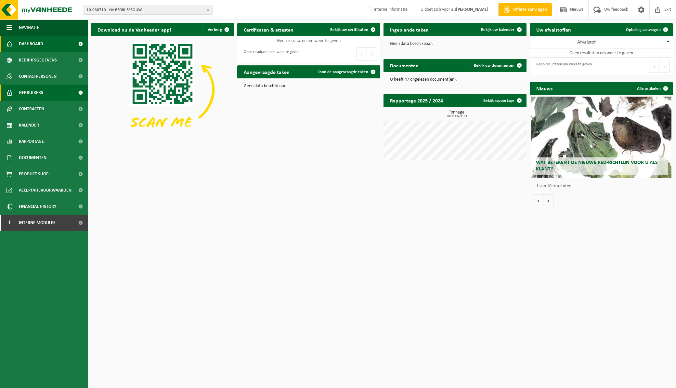
click at [37, 90] on span "Gebruikers" at bounding box center [31, 92] width 24 height 16
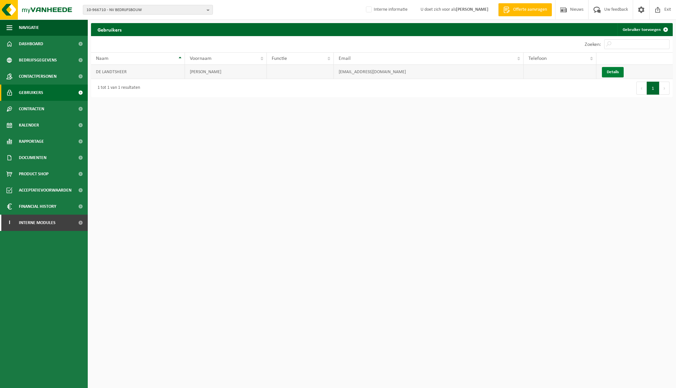
click at [605, 72] on link "Details" at bounding box center [613, 72] width 22 height 10
click at [31, 75] on span "Contactpersonen" at bounding box center [38, 76] width 38 height 16
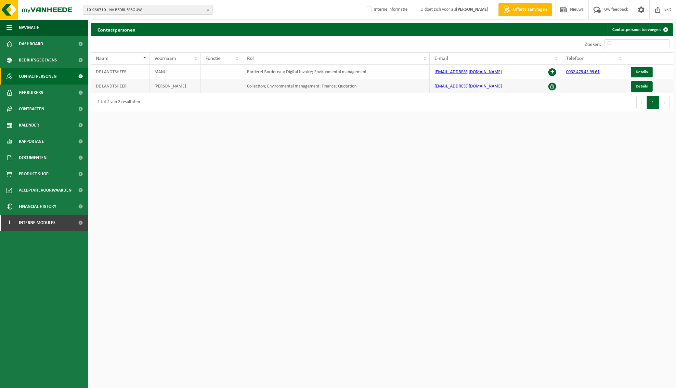
click at [551, 87] on span at bounding box center [552, 87] width 8 height 8
click at [644, 70] on span "Details" at bounding box center [641, 72] width 12 height 4
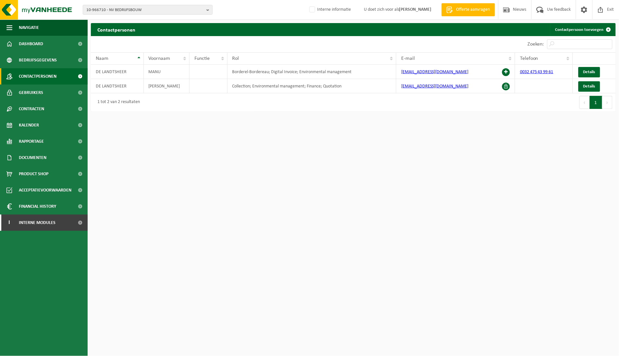
click at [313, 192] on html "10-966710 - NV BEDRIJFSBOUW 10-966710 - NV BEDRIJFSBOUW Interne informatie U do…" at bounding box center [309, 178] width 619 height 356
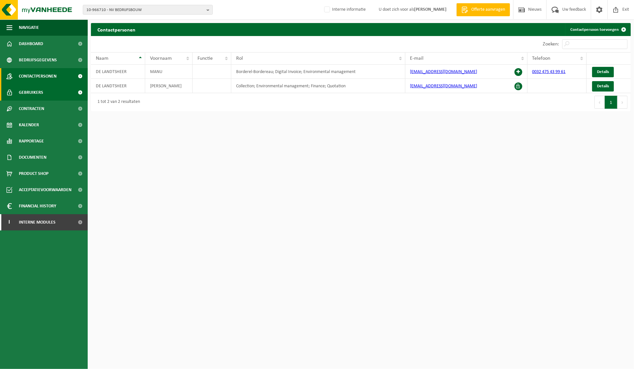
click at [34, 92] on span "Gebruikers" at bounding box center [31, 92] width 24 height 16
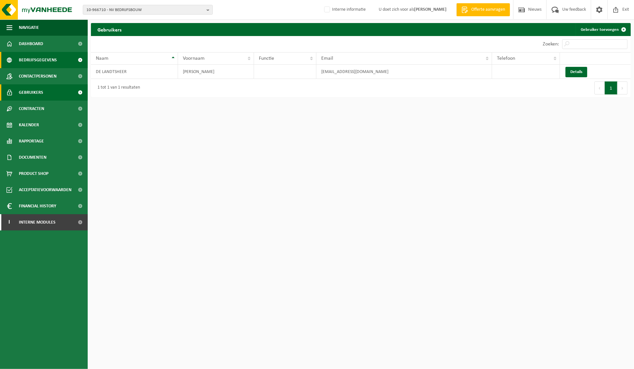
click at [56, 59] on link "Bedrijfsgegevens" at bounding box center [44, 60] width 88 height 16
